Goal: Task Accomplishment & Management: Use online tool/utility

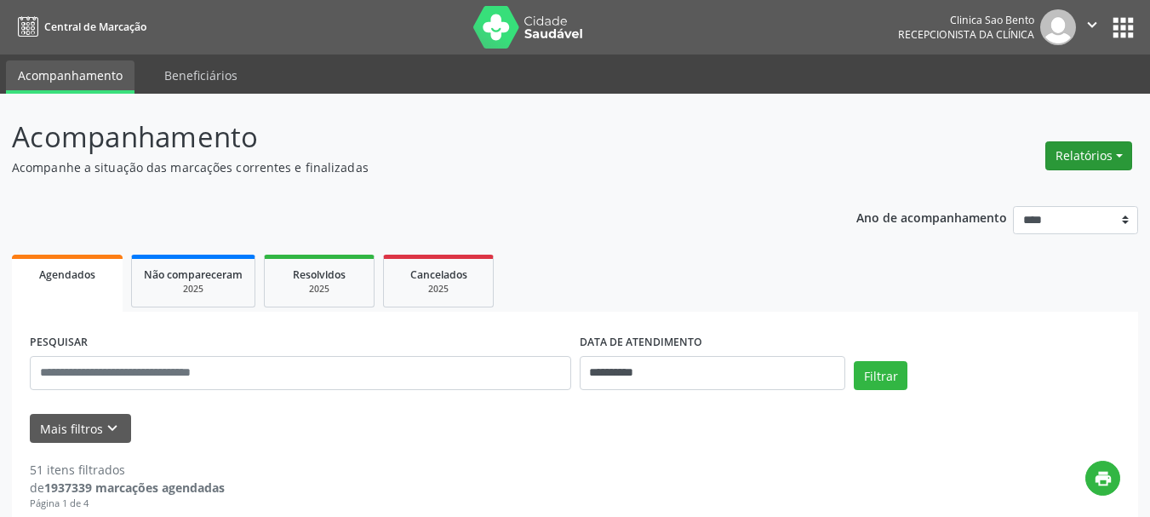
click at [1104, 141] on button "Relatórios" at bounding box center [1089, 155] width 87 height 29
click at [1023, 181] on link "Agendamentos" at bounding box center [1041, 193] width 183 height 24
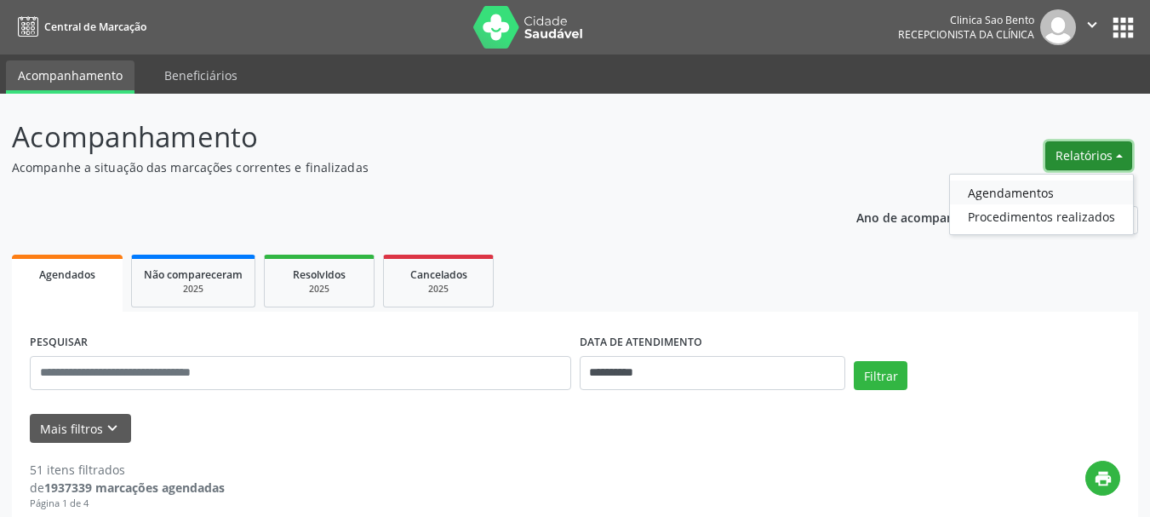
select select "*"
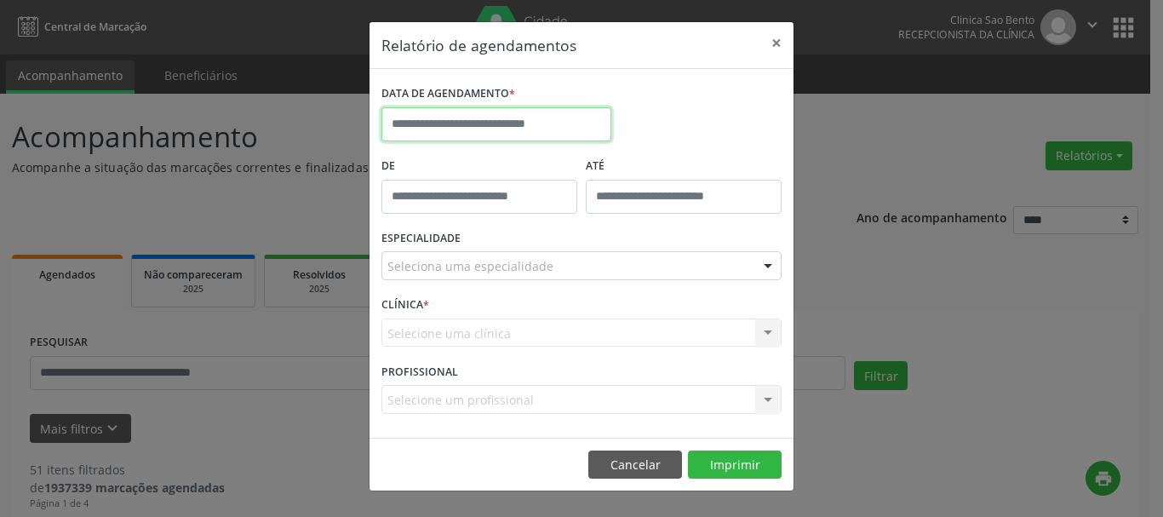
click at [534, 117] on input "text" at bounding box center [496, 124] width 230 height 34
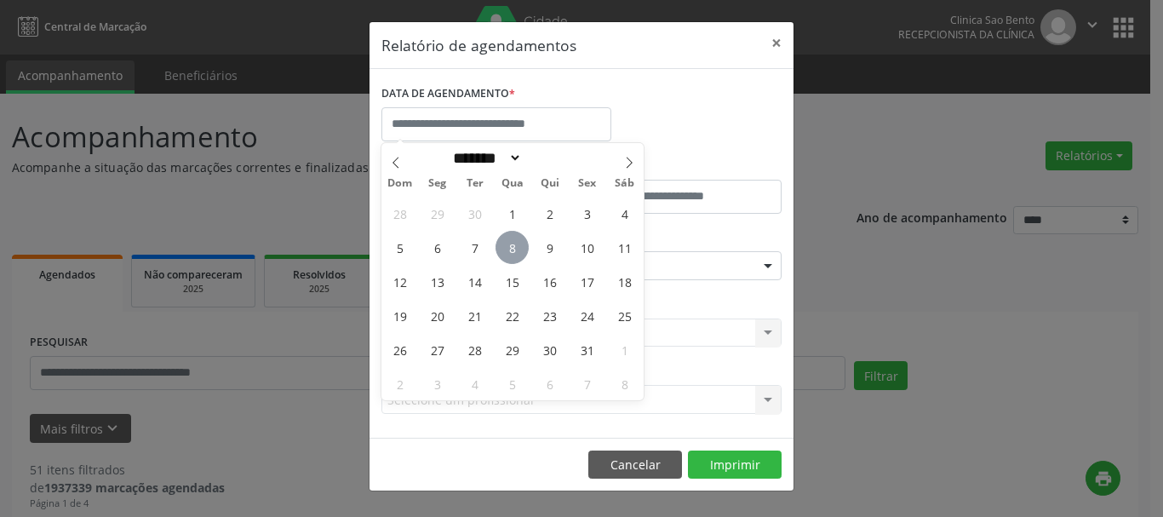
click at [507, 238] on span "8" at bounding box center [512, 247] width 33 height 33
type input "**********"
click at [507, 238] on span "8" at bounding box center [512, 247] width 33 height 33
click at [509, 237] on div "ESPECIALIDADE Seleciona uma especialidade Todas as especialidades Alergologia A…" at bounding box center [581, 259] width 409 height 66
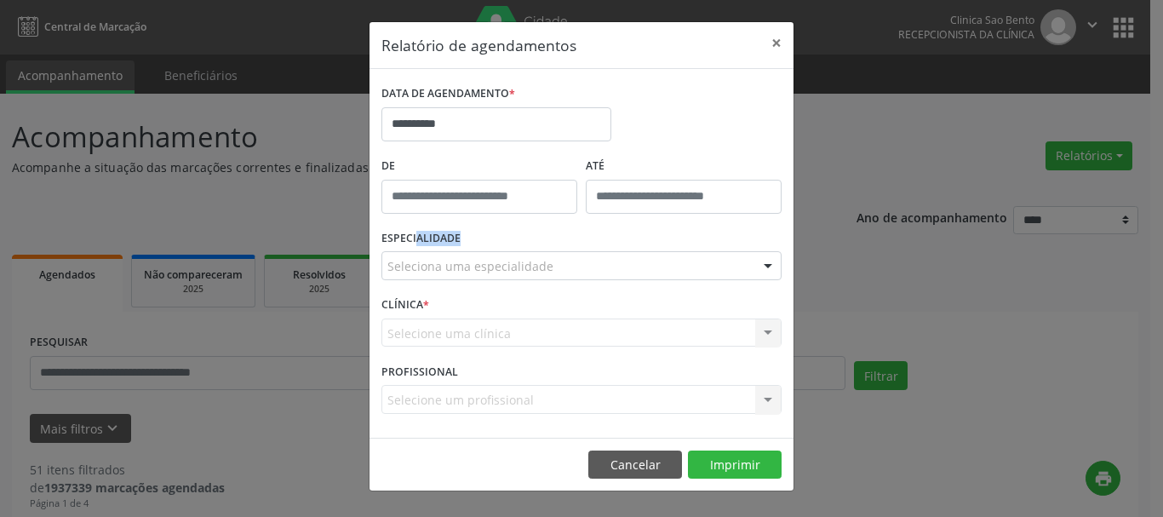
click at [633, 244] on div "ESPECIALIDADE Seleciona uma especialidade Todas as especialidades Alergologia A…" at bounding box center [581, 259] width 409 height 66
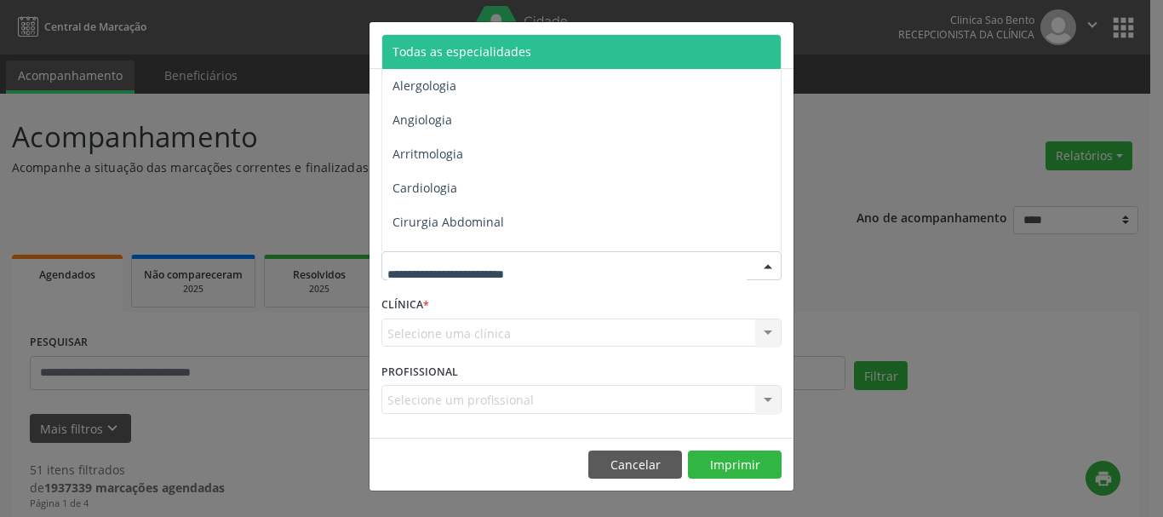
click at [628, 260] on div at bounding box center [581, 265] width 400 height 29
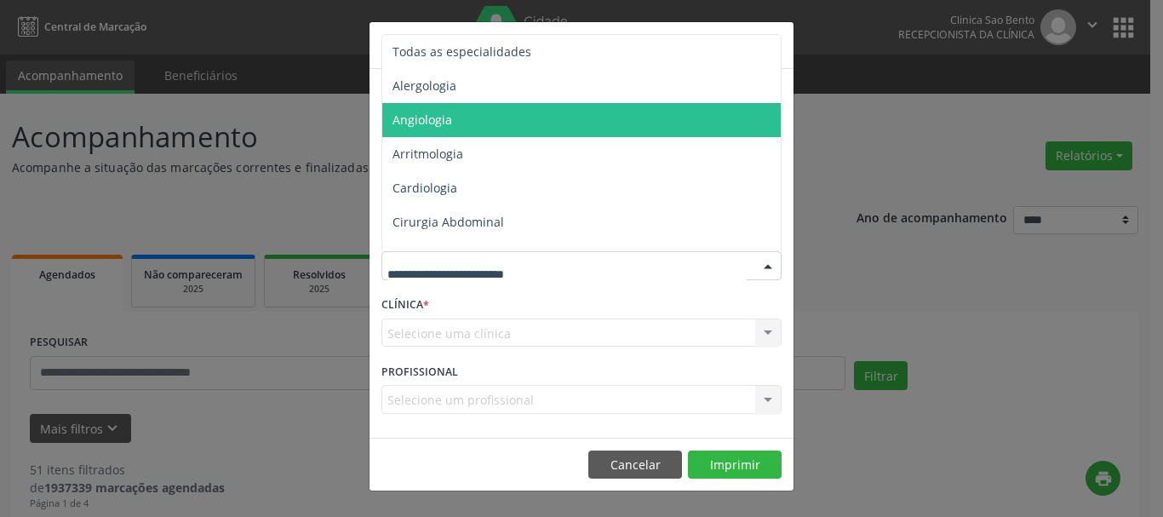
click at [628, 113] on span "Angiologia" at bounding box center [582, 120] width 401 height 34
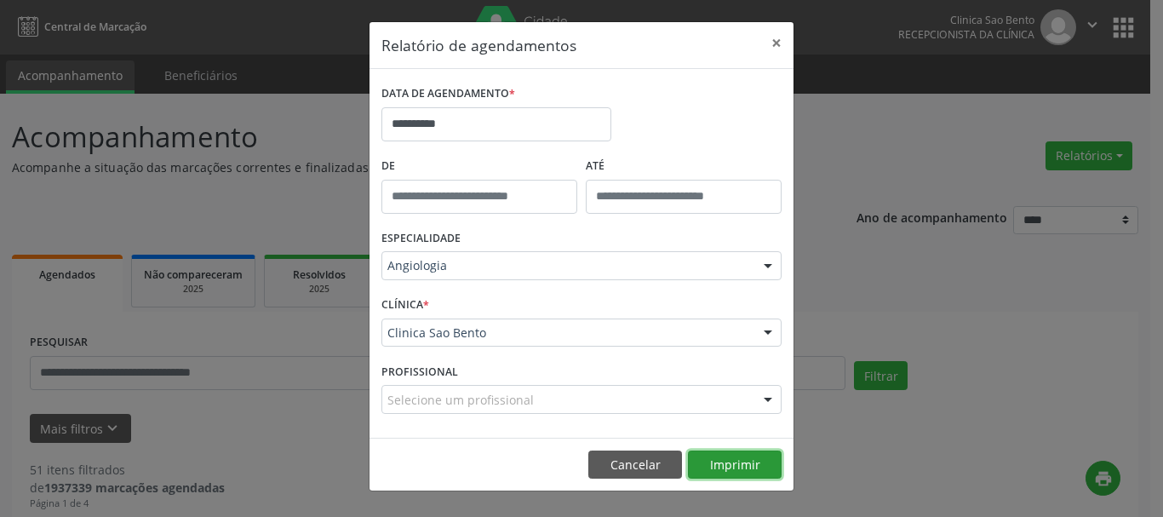
click at [729, 460] on button "Imprimir" at bounding box center [735, 464] width 94 height 29
